Goal: Task Accomplishment & Management: Manage account settings

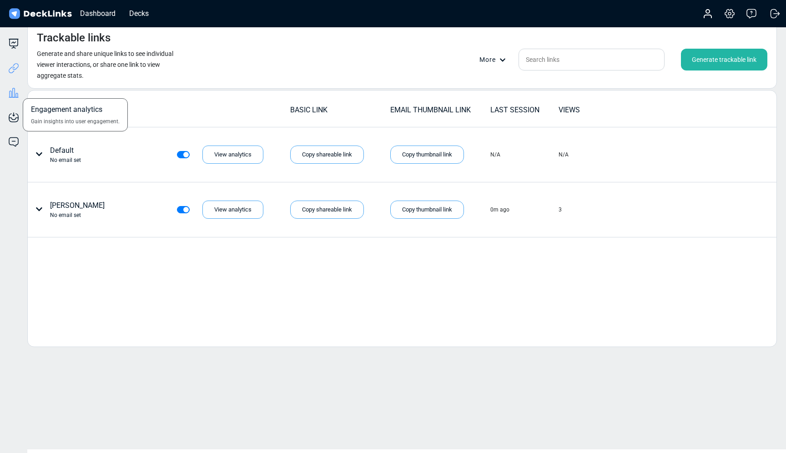
click at [14, 94] on icon at bounding box center [13, 92] width 11 height 11
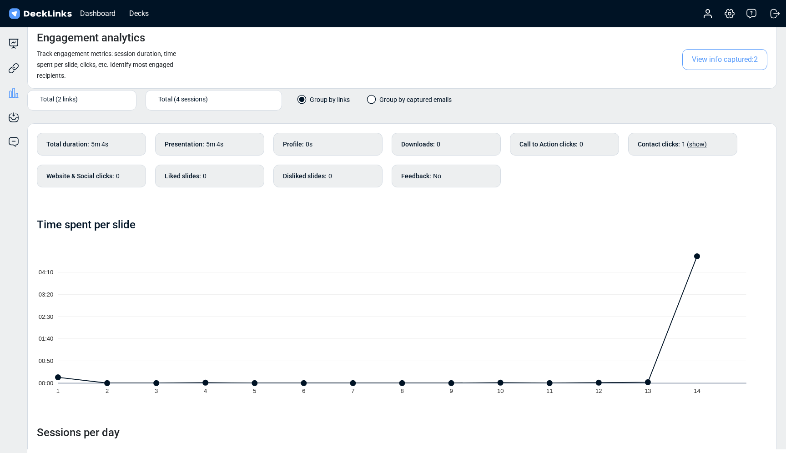
click at [696, 145] on span "(show)" at bounding box center [697, 144] width 20 height 7
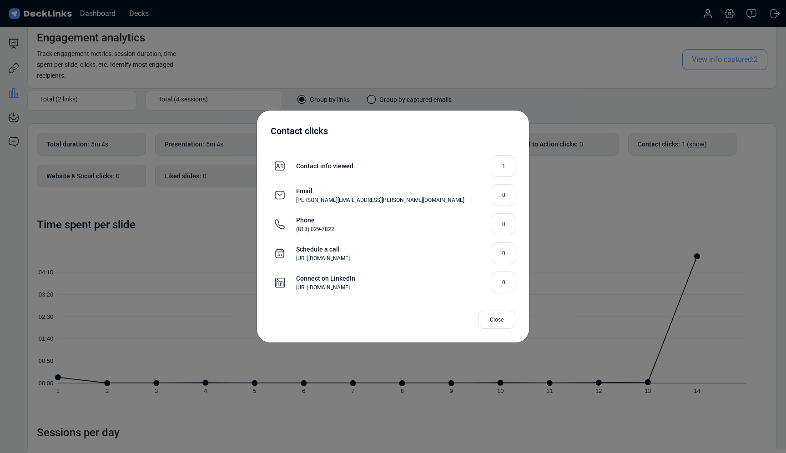
click at [495, 321] on div "Close" at bounding box center [496, 320] width 37 height 18
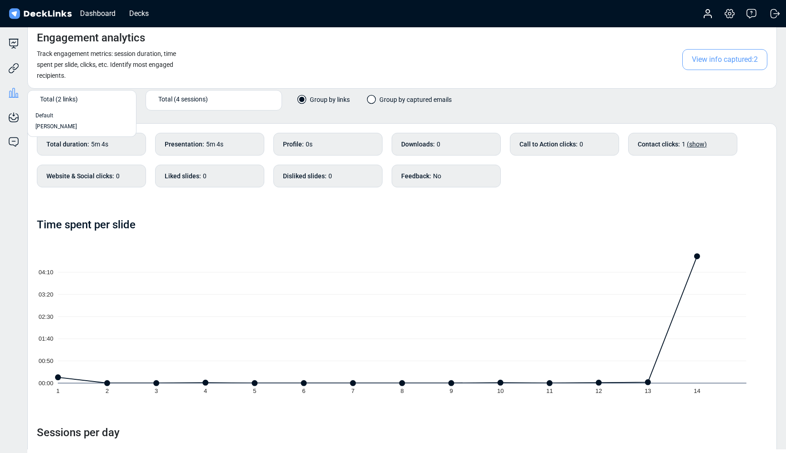
click at [56, 100] on span "Total (2 links)" at bounding box center [59, 99] width 38 height 10
click at [45, 116] on span "Default" at bounding box center [44, 115] width 18 height 8
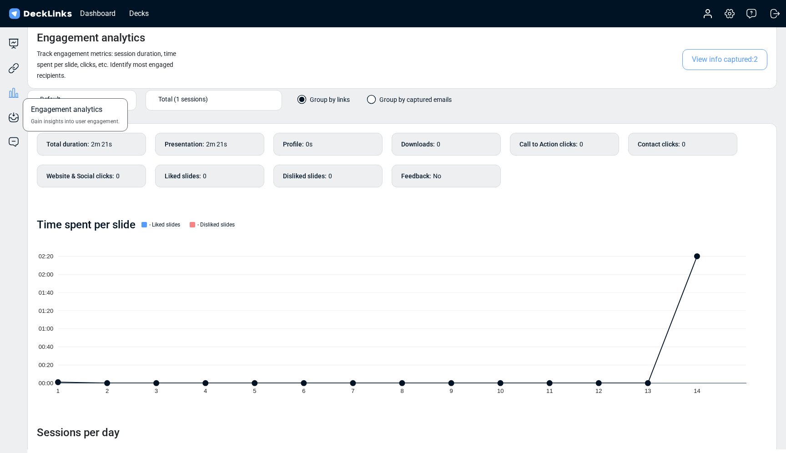
click at [15, 92] on icon at bounding box center [14, 92] width 2 height 9
click at [11, 71] on icon at bounding box center [13, 68] width 11 height 11
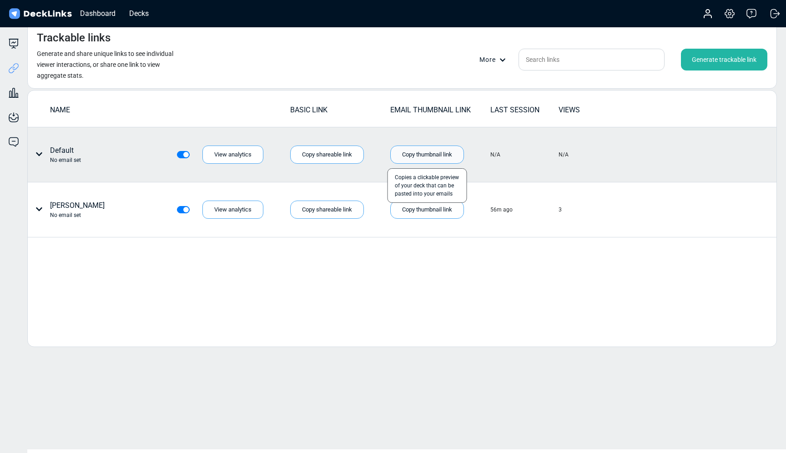
click at [401, 153] on div "Copy thumbnail link" at bounding box center [427, 155] width 74 height 18
click at [334, 154] on div "Copy shareable link" at bounding box center [327, 155] width 74 height 18
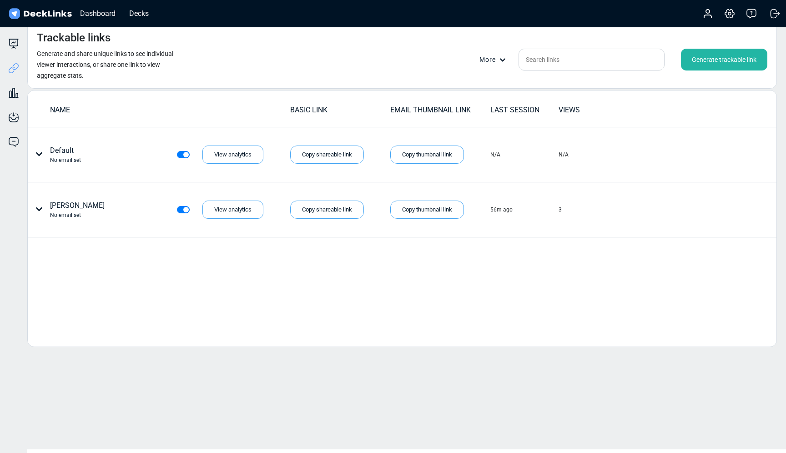
click at [501, 58] on icon at bounding box center [502, 60] width 6 height 6
click at [506, 70] on div "Master link settings" at bounding box center [512, 74] width 64 height 18
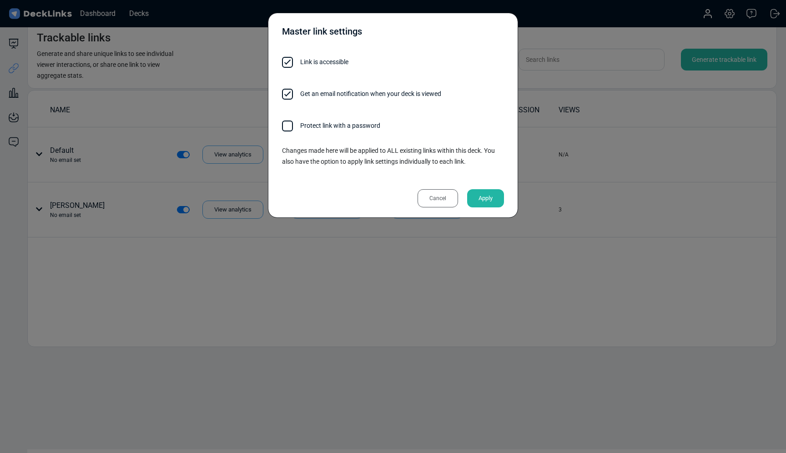
click at [439, 197] on div "Cancel" at bounding box center [437, 198] width 40 height 18
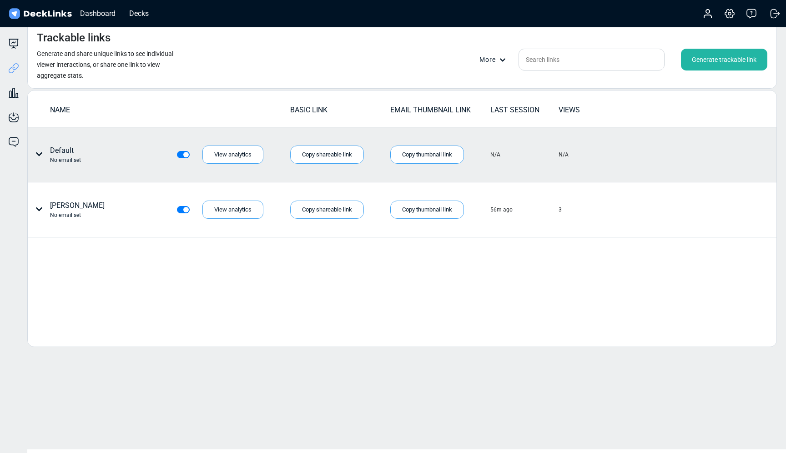
click at [61, 161] on div "No email set" at bounding box center [65, 160] width 31 height 8
click at [44, 155] on div "Default No email set" at bounding box center [70, 154] width 77 height 19
click at [40, 154] on icon at bounding box center [39, 154] width 6 height 4
drag, startPoint x: 70, startPoint y: 173, endPoint x: 72, endPoint y: 189, distance: 16.1
click at [72, 189] on div "Edit link name Individual link settings Delete" at bounding box center [73, 192] width 82 height 55
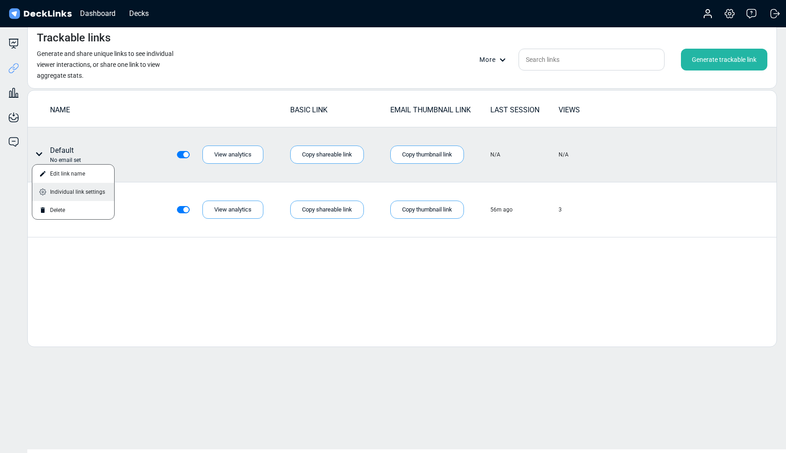
click at [86, 191] on div "Individual link settings" at bounding box center [73, 192] width 82 height 18
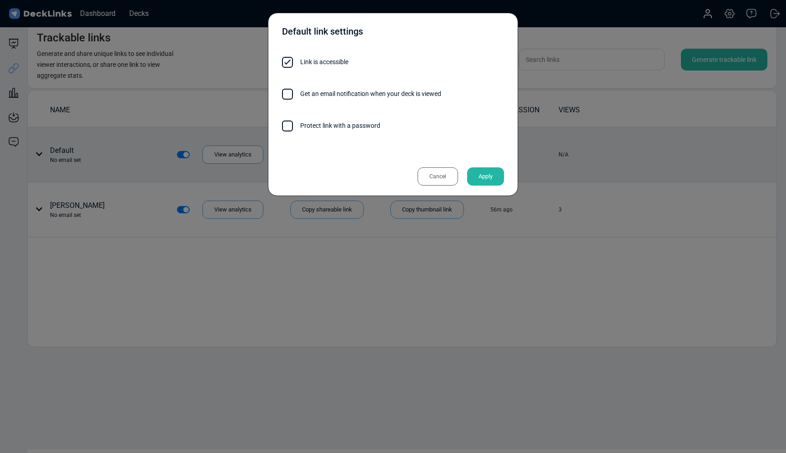
click at [433, 178] on div "Cancel" at bounding box center [437, 176] width 40 height 18
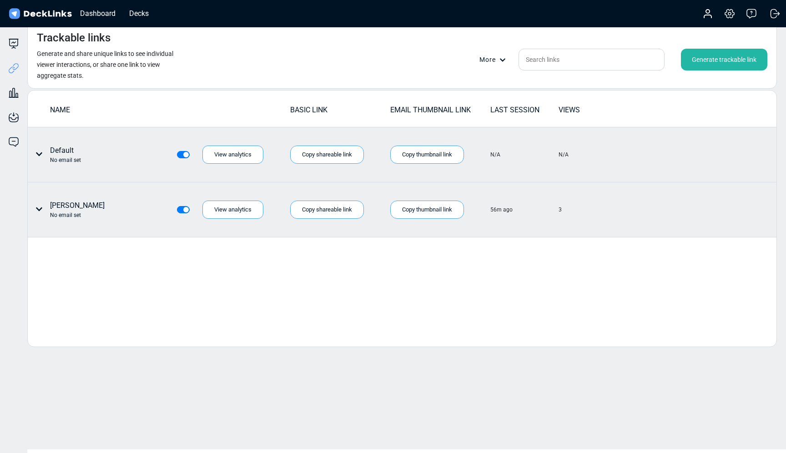
click at [38, 211] on icon at bounding box center [38, 209] width 7 height 7
click at [63, 227] on div "Edit link name" at bounding box center [73, 229] width 82 height 18
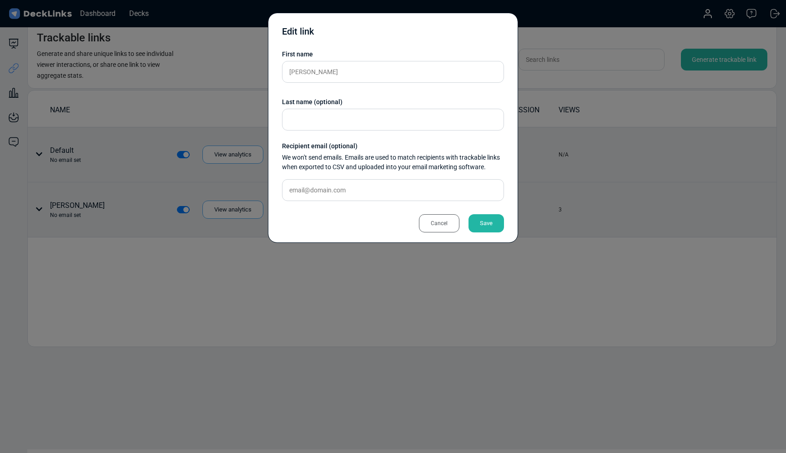
click at [449, 218] on div "Cancel" at bounding box center [439, 223] width 40 height 18
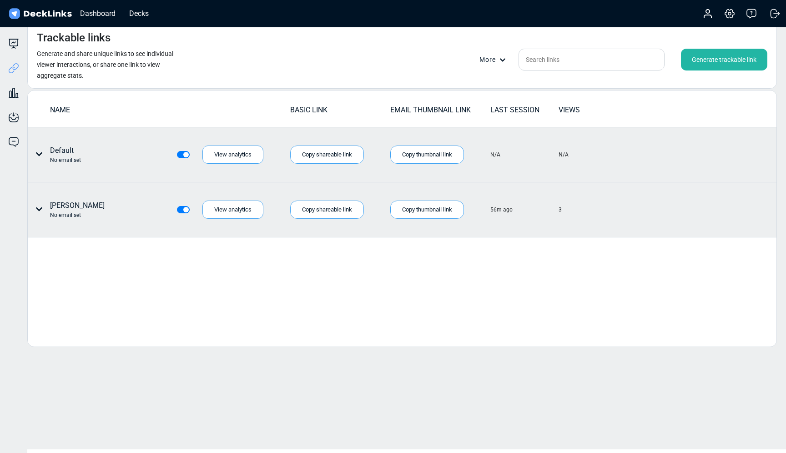
click at [43, 208] on div "[PERSON_NAME] No email set" at bounding box center [70, 209] width 77 height 19
click at [36, 208] on icon at bounding box center [39, 209] width 6 height 4
click at [70, 246] on div "Individual link settings" at bounding box center [73, 247] width 82 height 18
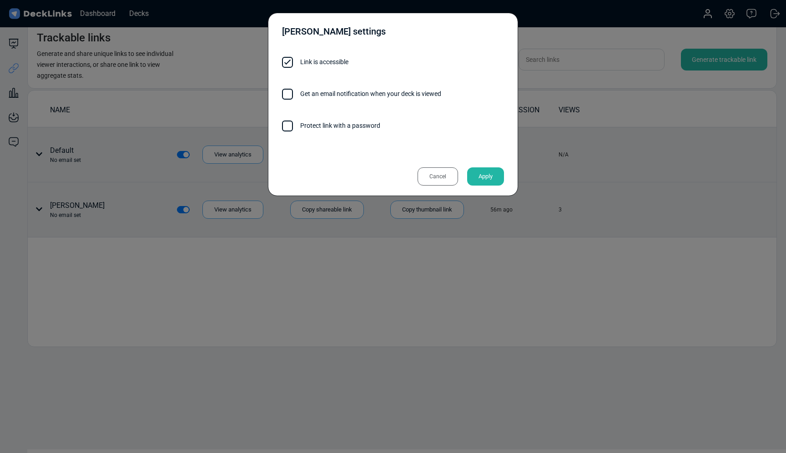
click at [439, 176] on div "Cancel" at bounding box center [437, 176] width 40 height 18
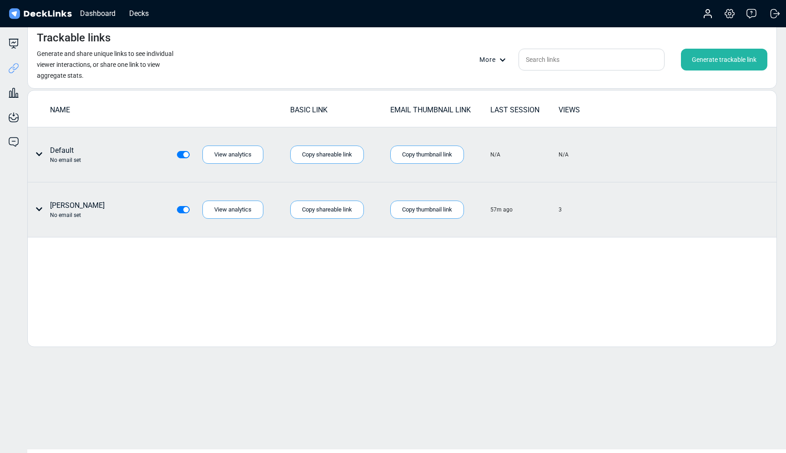
click at [56, 204] on div "[PERSON_NAME] No email set" at bounding box center [77, 209] width 55 height 19
click at [193, 204] on label at bounding box center [193, 204] width 0 height 0
click at [184, 210] on input "checkbox" at bounding box center [180, 208] width 7 height 9
click at [193, 204] on label at bounding box center [193, 204] width 0 height 0
click at [184, 210] on input "checkbox" at bounding box center [180, 208] width 7 height 9
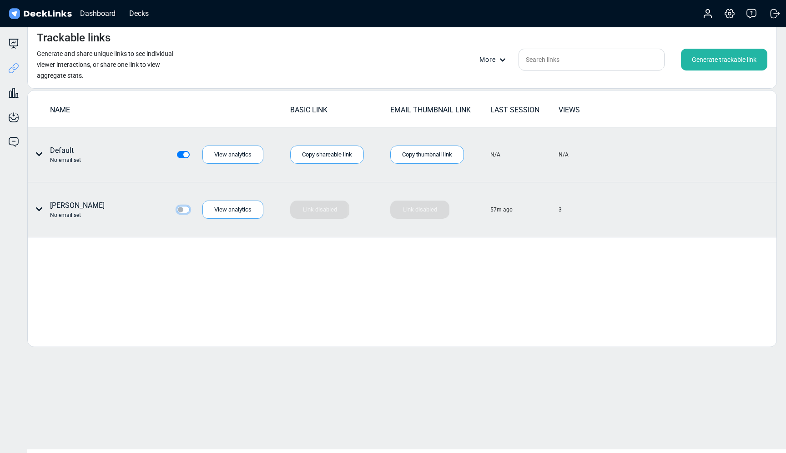
checkbox input "true"
click at [417, 211] on div "Copy thumbnail link" at bounding box center [427, 210] width 74 height 18
